Goal: Communication & Community: Answer question/provide support

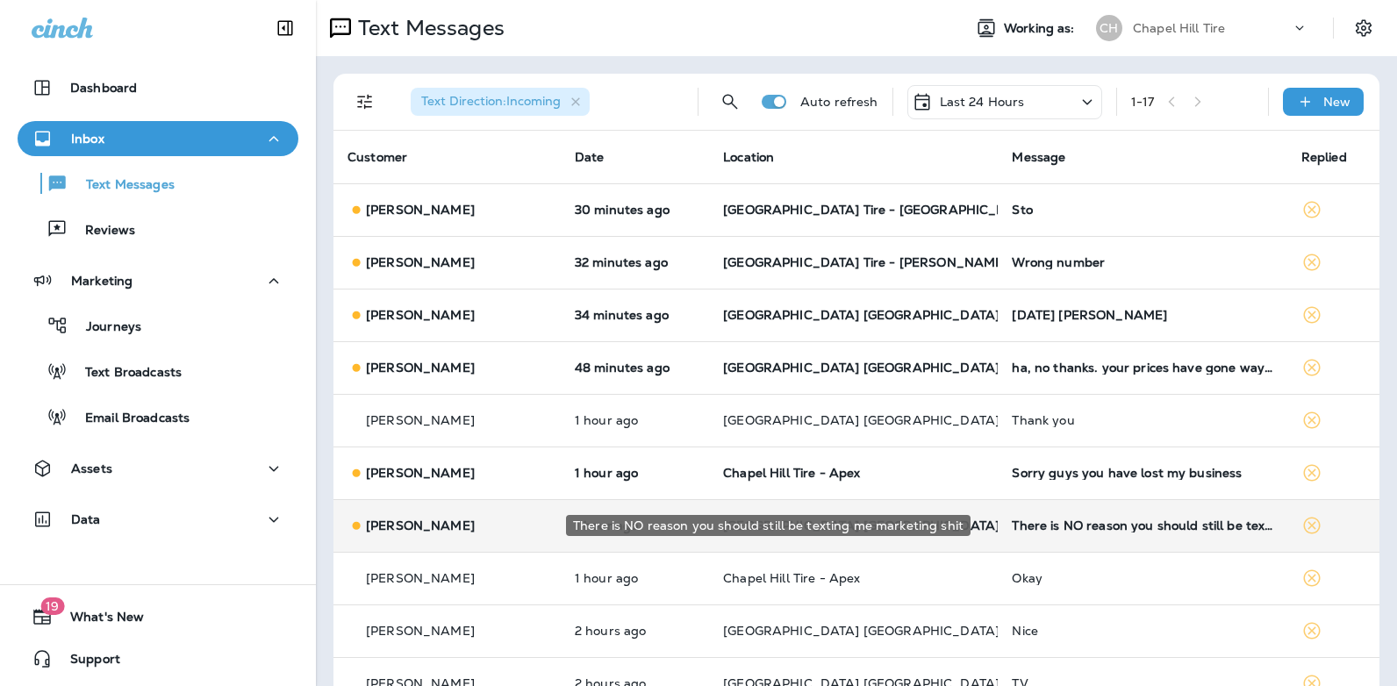
click at [1071, 528] on div "There is NO reason you should still be texting me marketing shit" at bounding box center [1142, 526] width 261 height 14
click at [1071, 528] on div at bounding box center [1168, 343] width 579 height 658
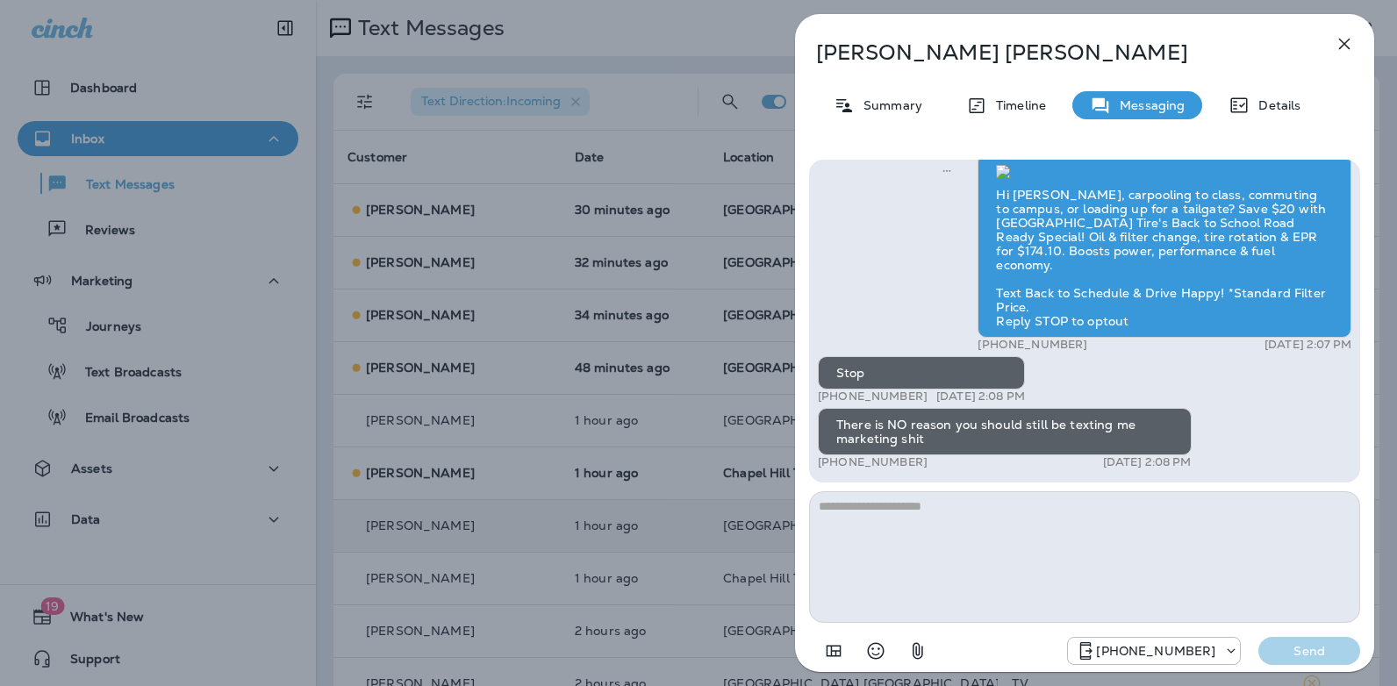
click at [1343, 42] on icon "button" at bounding box center [1344, 44] width 11 height 11
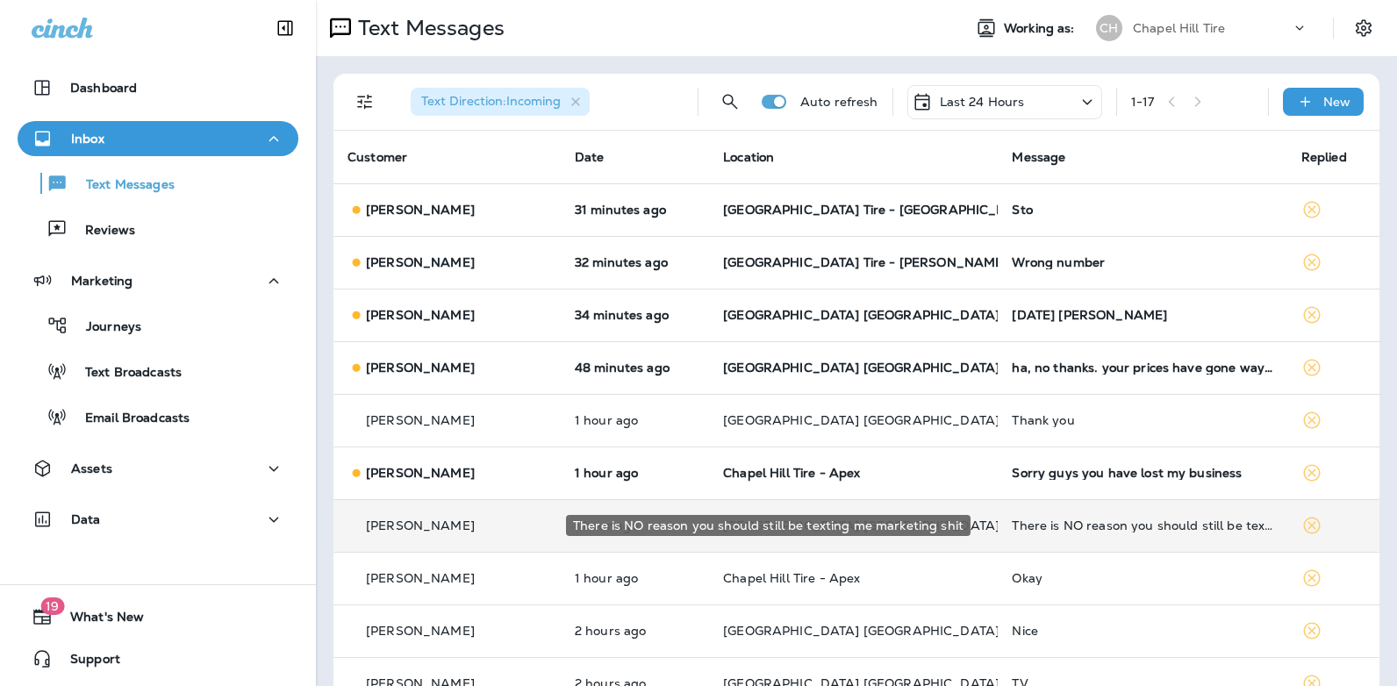
click at [1188, 522] on div "There is NO reason you should still be texting me marketing shit" at bounding box center [1142, 526] width 261 height 14
click at [1188, 522] on div at bounding box center [1166, 343] width 579 height 658
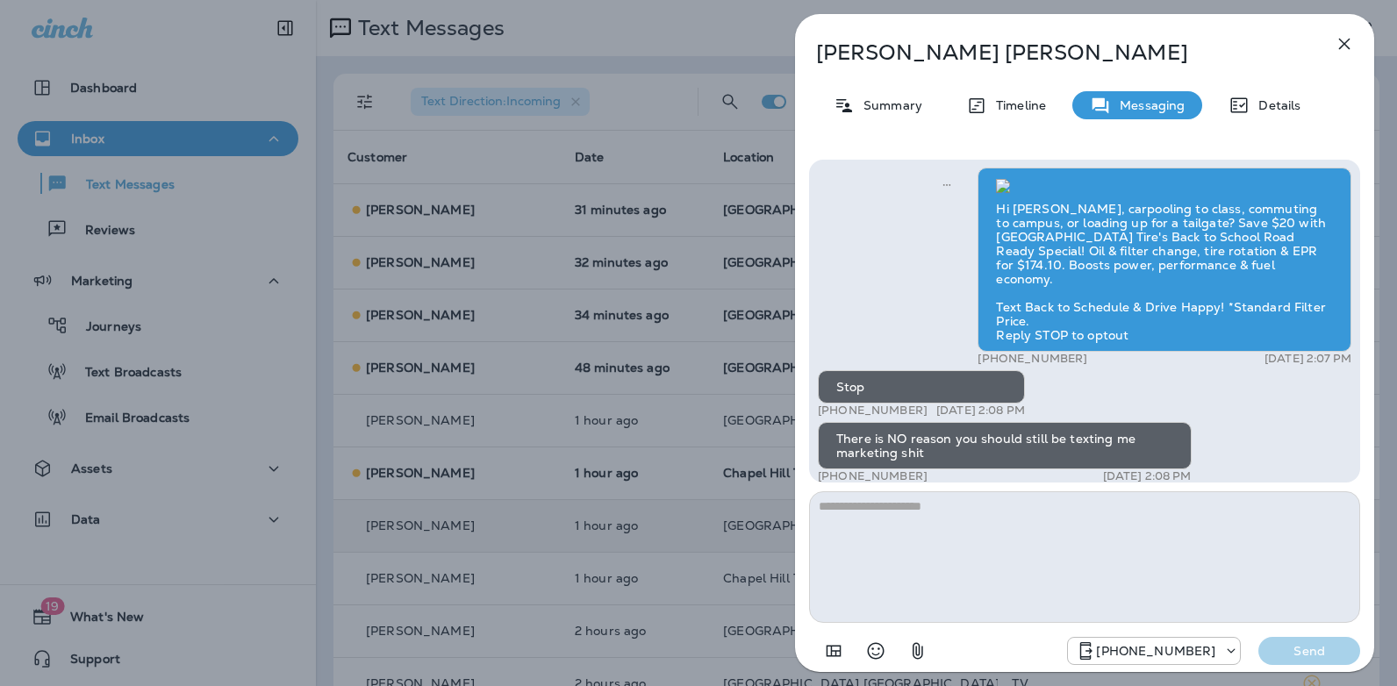
scroll to position [-319, 0]
click at [1342, 39] on icon "button" at bounding box center [1344, 43] width 21 height 21
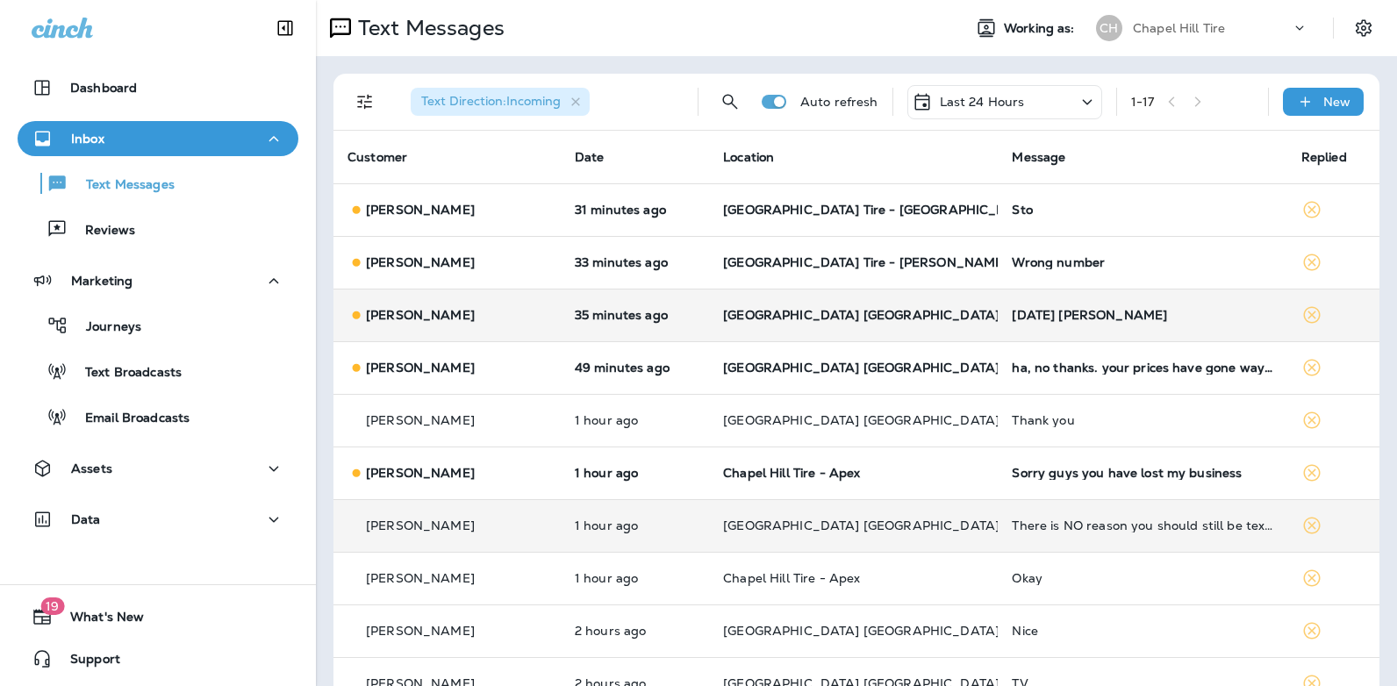
click at [1035, 312] on div "[DATE] [PERSON_NAME]" at bounding box center [1142, 315] width 261 height 14
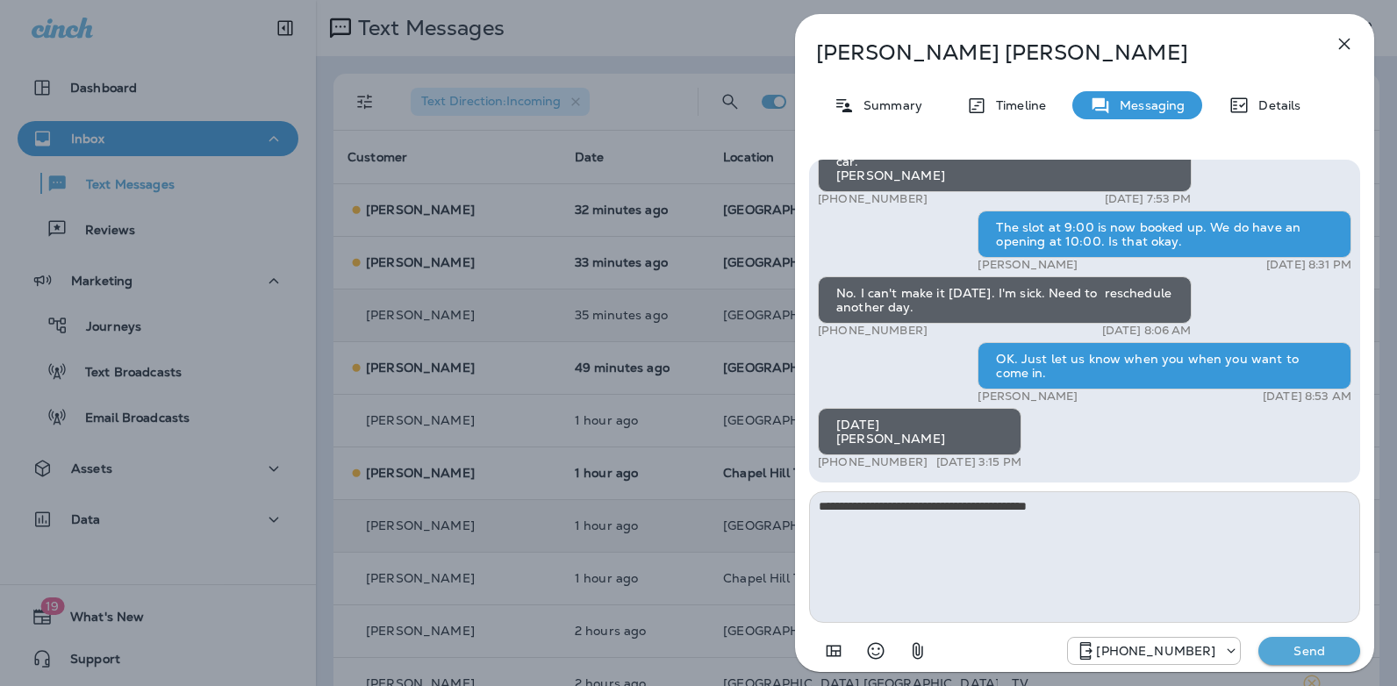
drag, startPoint x: 1355, startPoint y: 448, endPoint x: 1357, endPoint y: 434, distance: 14.2
click at [1357, 434] on div "Hi [PERSON_NAME]! Thank you for choosing [GEOGRAPHIC_DATA] [GEOGRAPHIC_DATA][PE…" at bounding box center [1084, 321] width 551 height 323
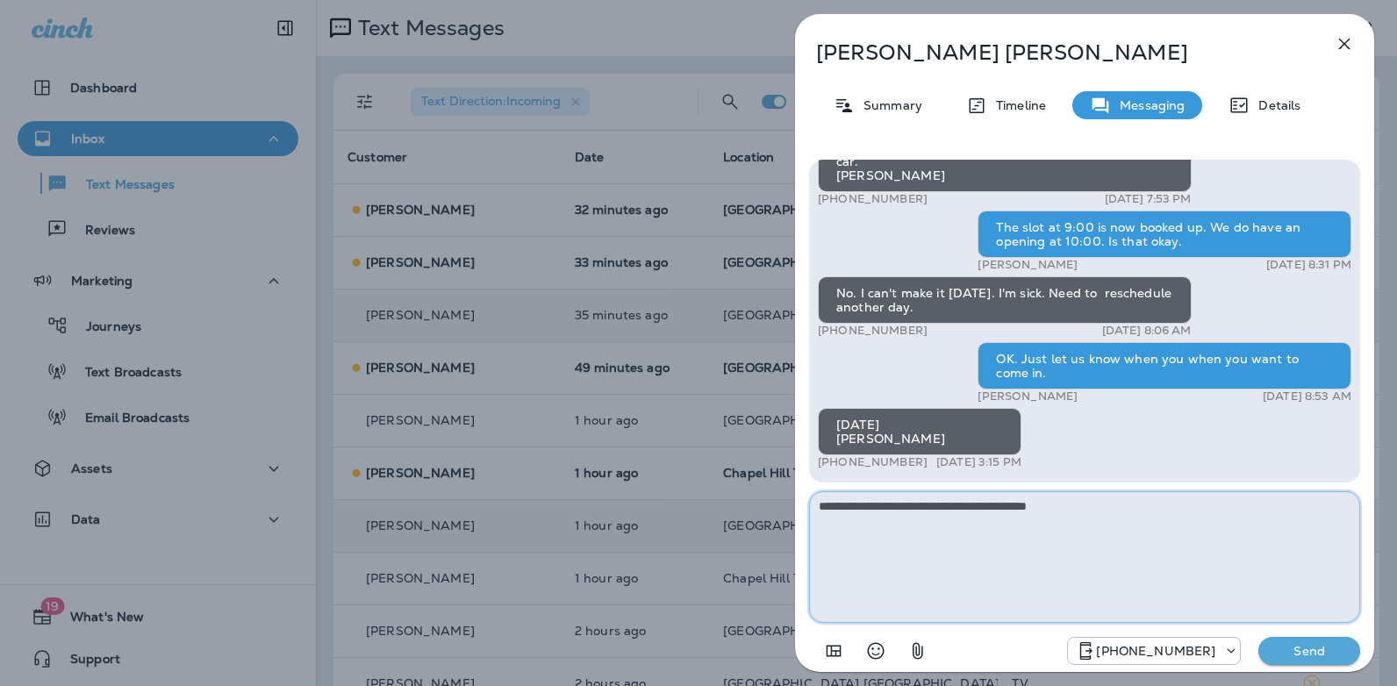
click at [1107, 506] on textarea "**********" at bounding box center [1084, 557] width 551 height 132
type textarea "**********"
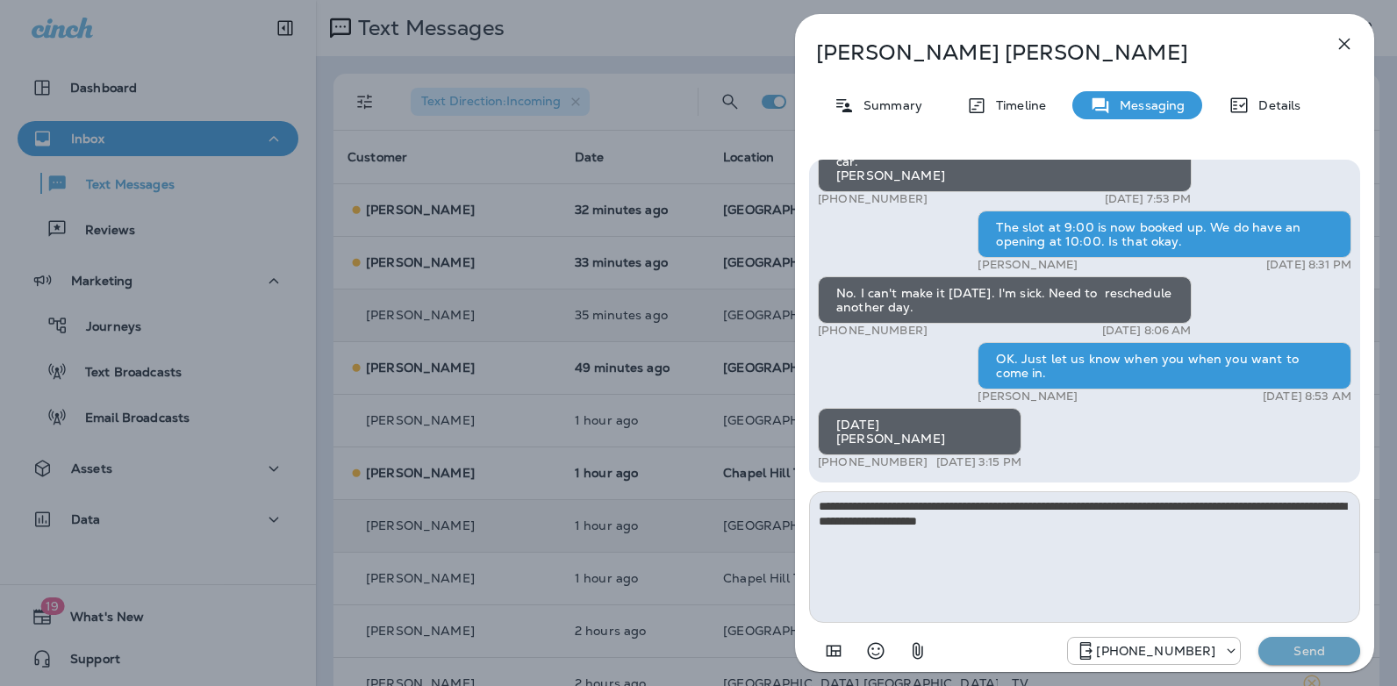
click at [1288, 650] on p "Send" at bounding box center [1310, 651] width 74 height 16
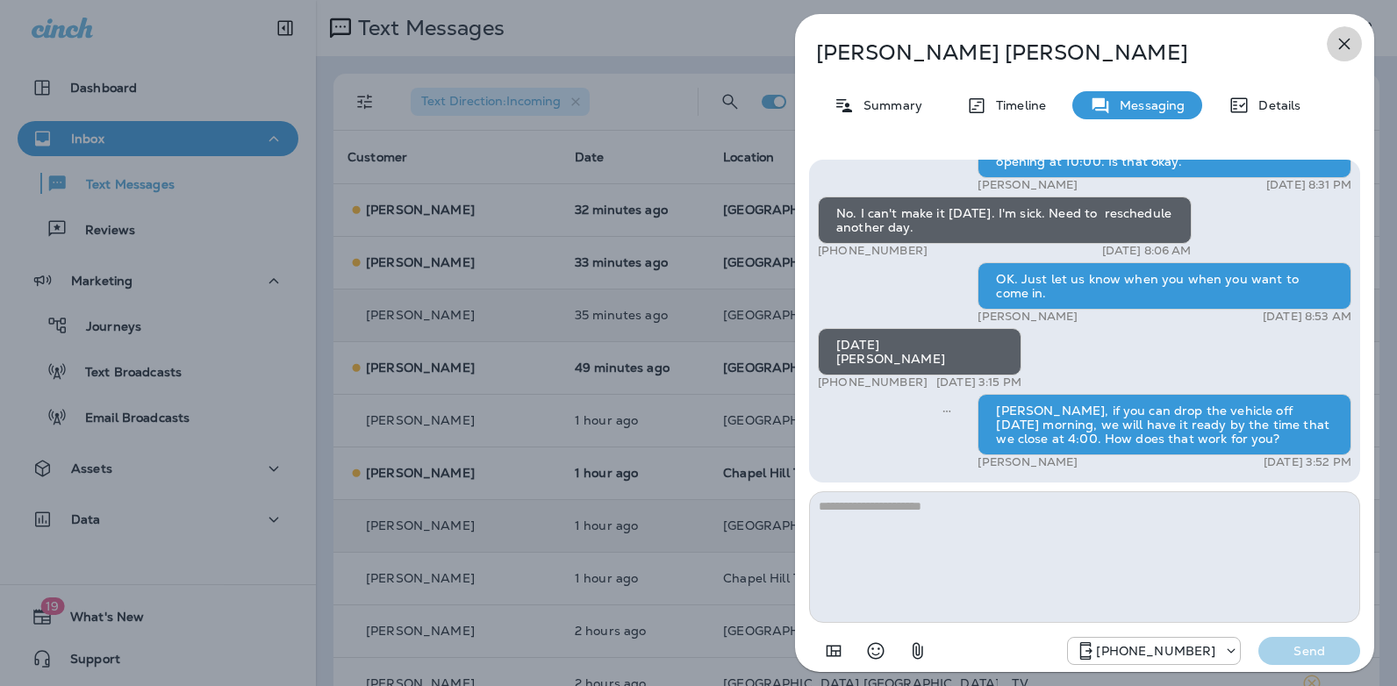
click at [1341, 39] on icon "button" at bounding box center [1344, 43] width 21 height 21
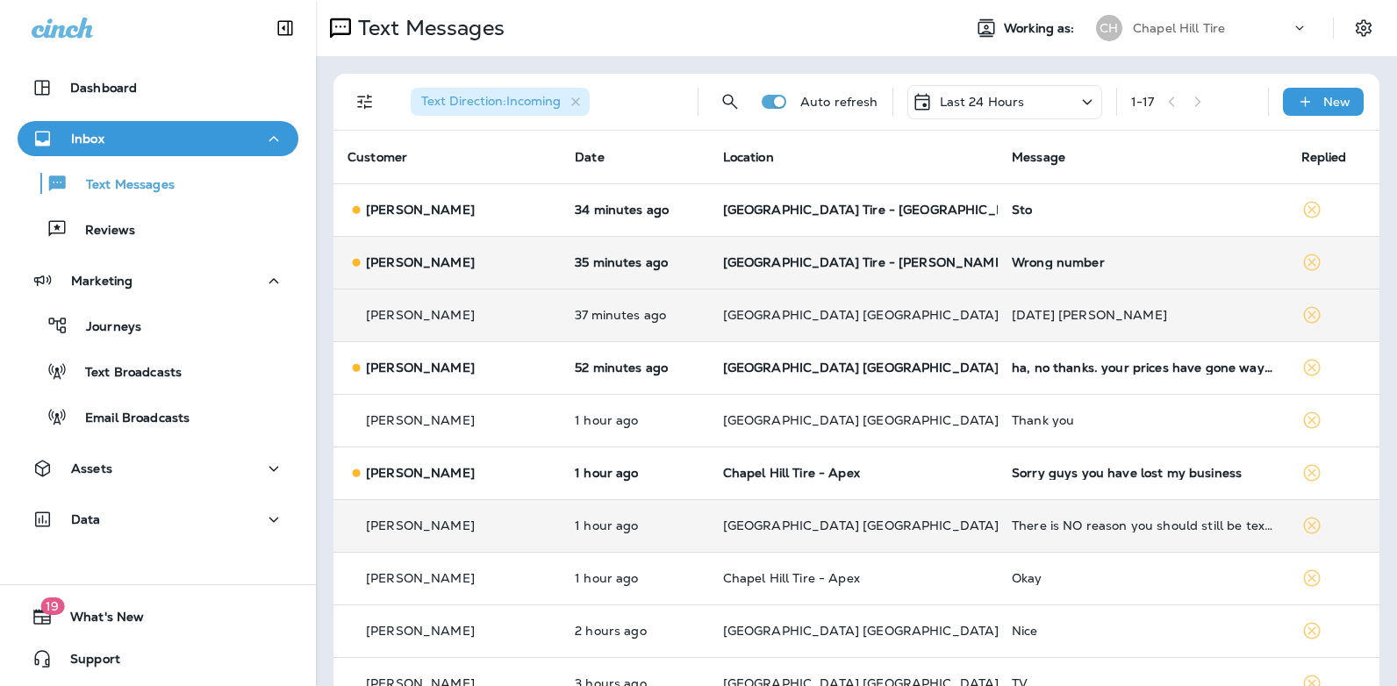
click at [1012, 259] on div "Wrong number" at bounding box center [1142, 262] width 261 height 14
click at [986, 259] on div at bounding box center [1166, 343] width 579 height 658
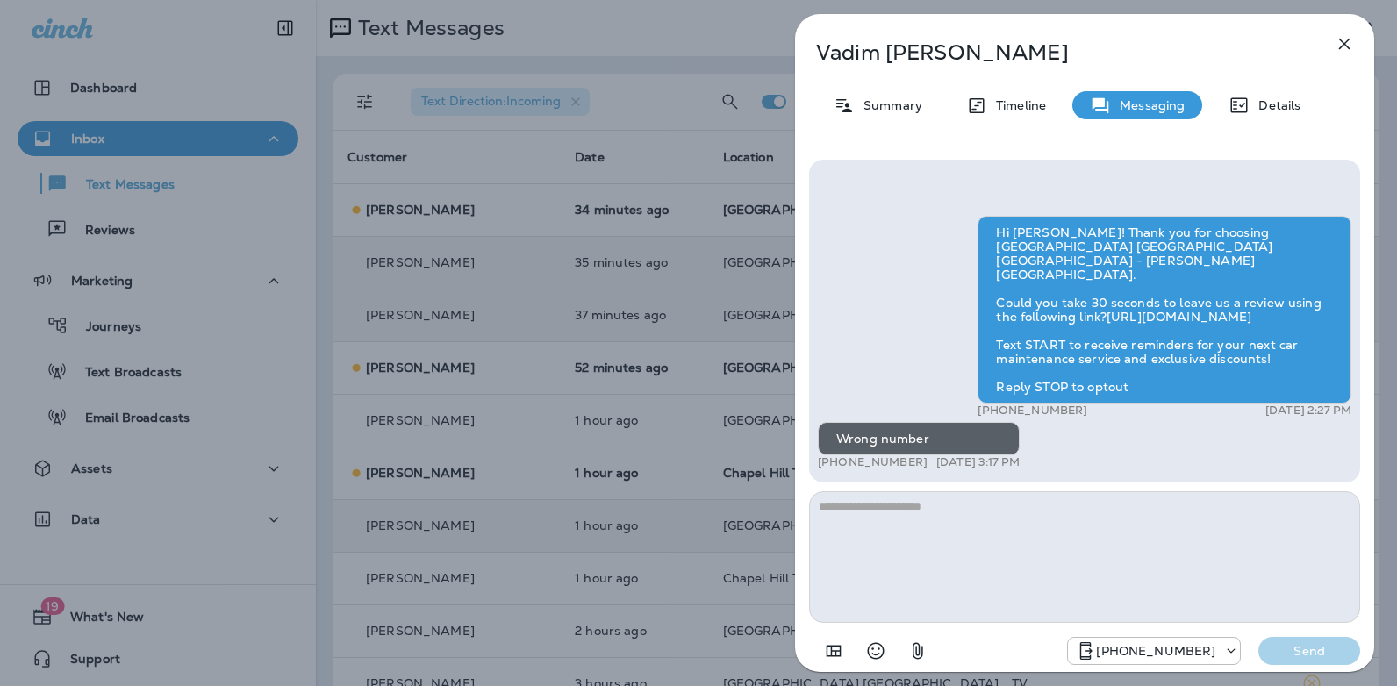
click at [1348, 47] on icon "button" at bounding box center [1344, 44] width 11 height 11
